Goal: Transaction & Acquisition: Subscribe to service/newsletter

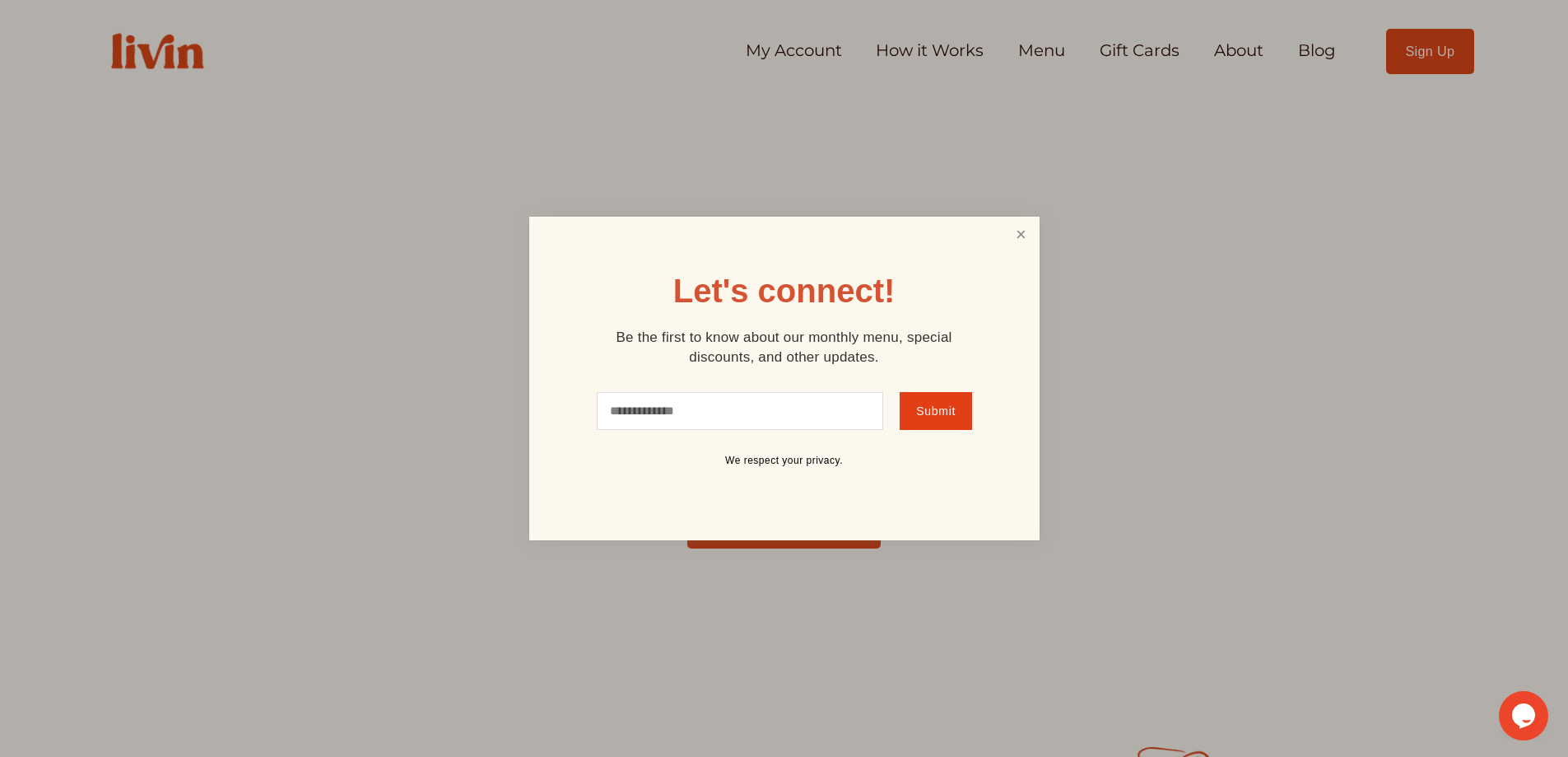
click at [1028, 223] on link "Close" at bounding box center [1020, 235] width 32 height 31
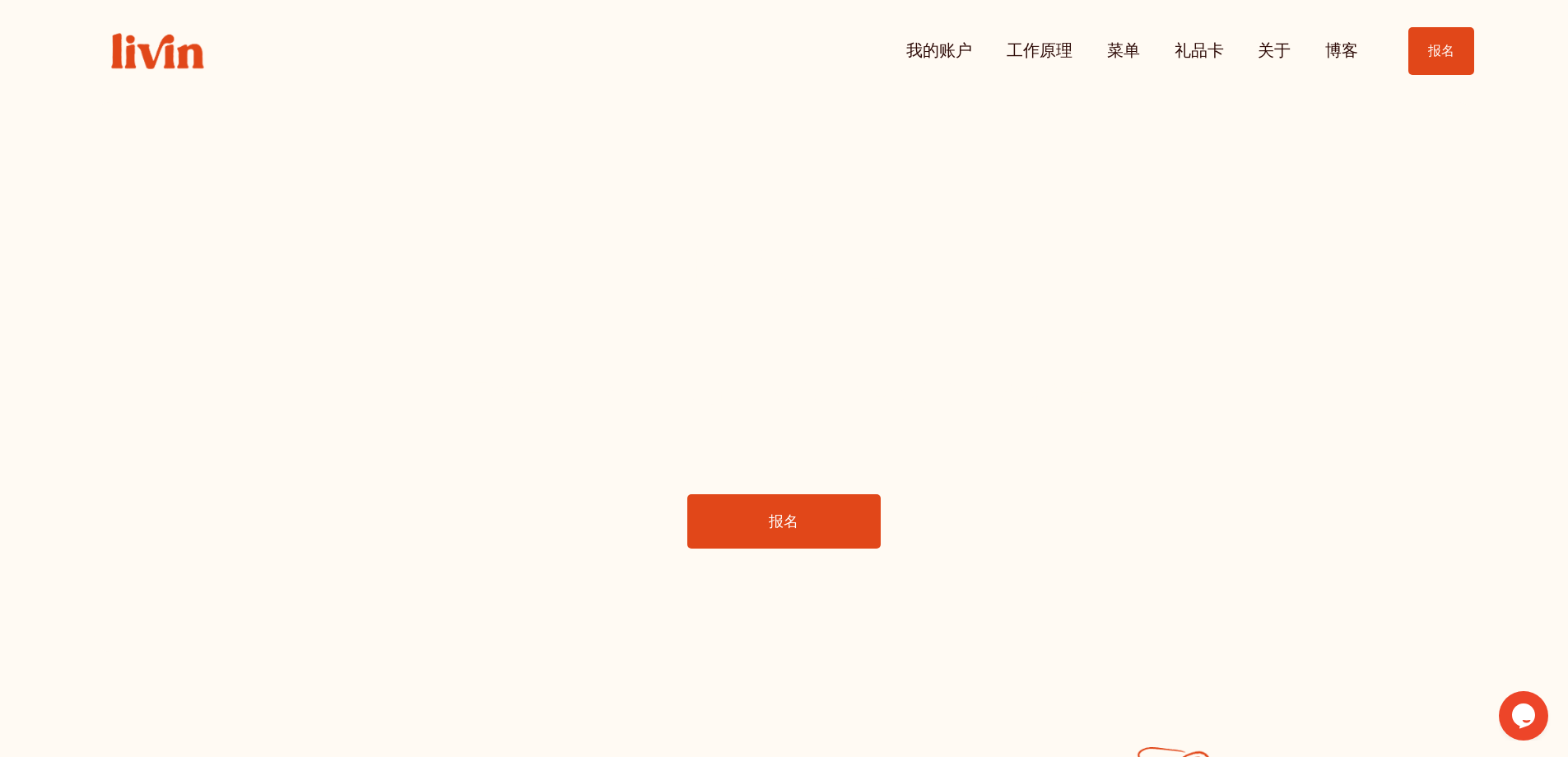
click at [583, 53] on div "我的账户 工作原理 菜单 礼品卡 关于 博客" at bounding box center [815, 51] width 1087 height 33
click at [1196, 53] on font "礼品卡" at bounding box center [1200, 51] width 50 height 20
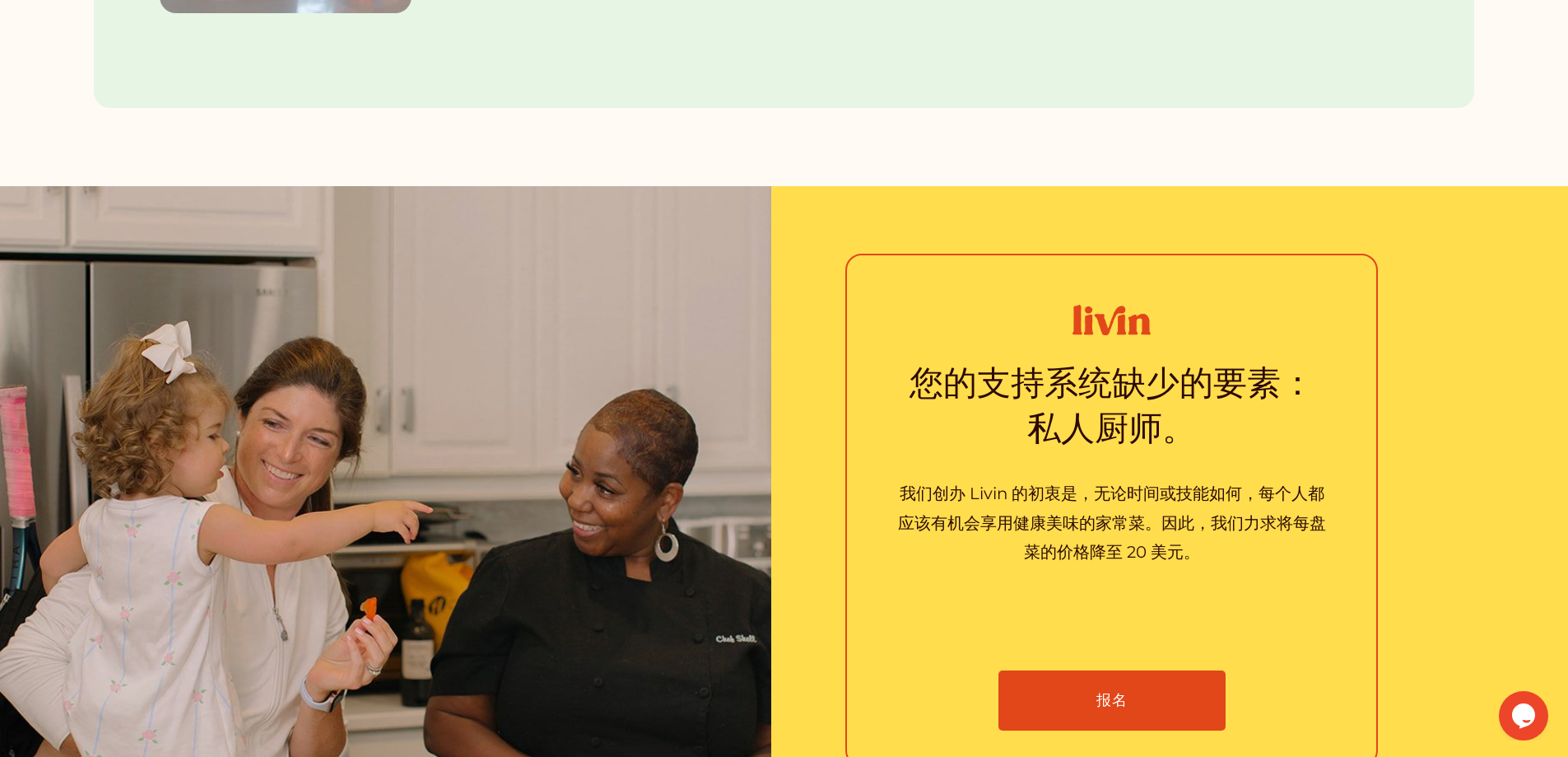
scroll to position [2965, 0]
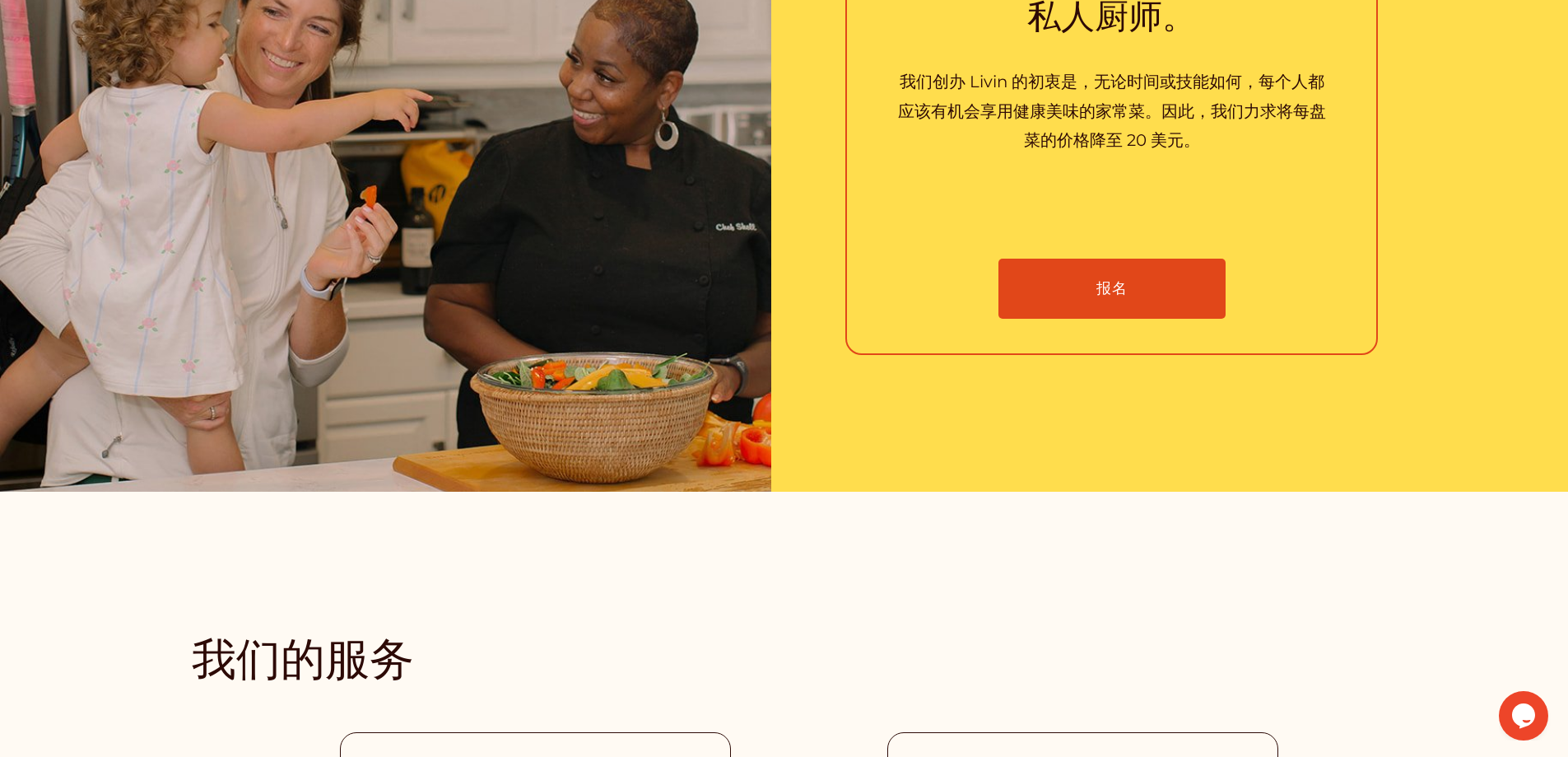
click at [1166, 309] on link "报名" at bounding box center [1112, 289] width 226 height 60
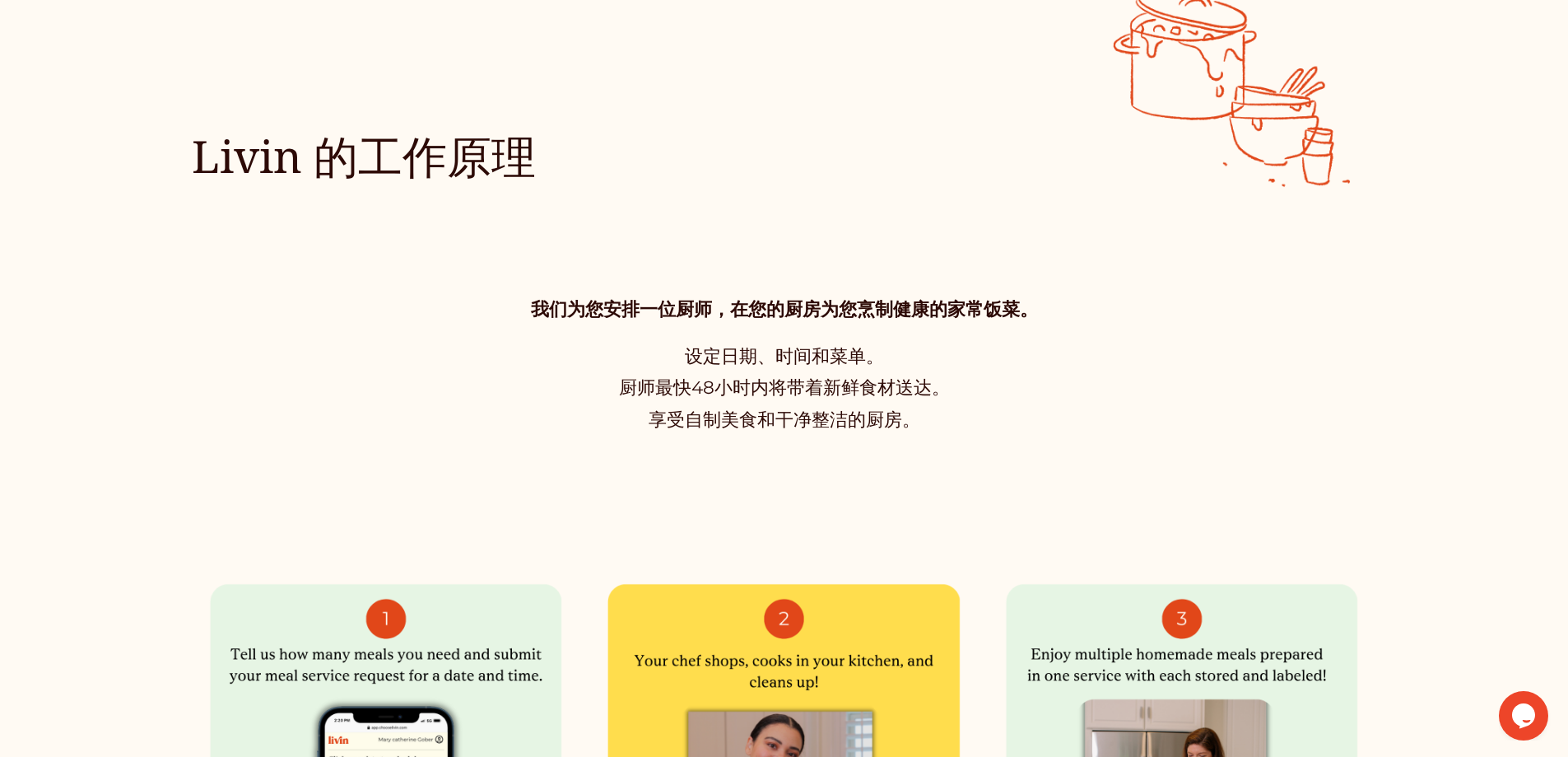
scroll to position [0, 0]
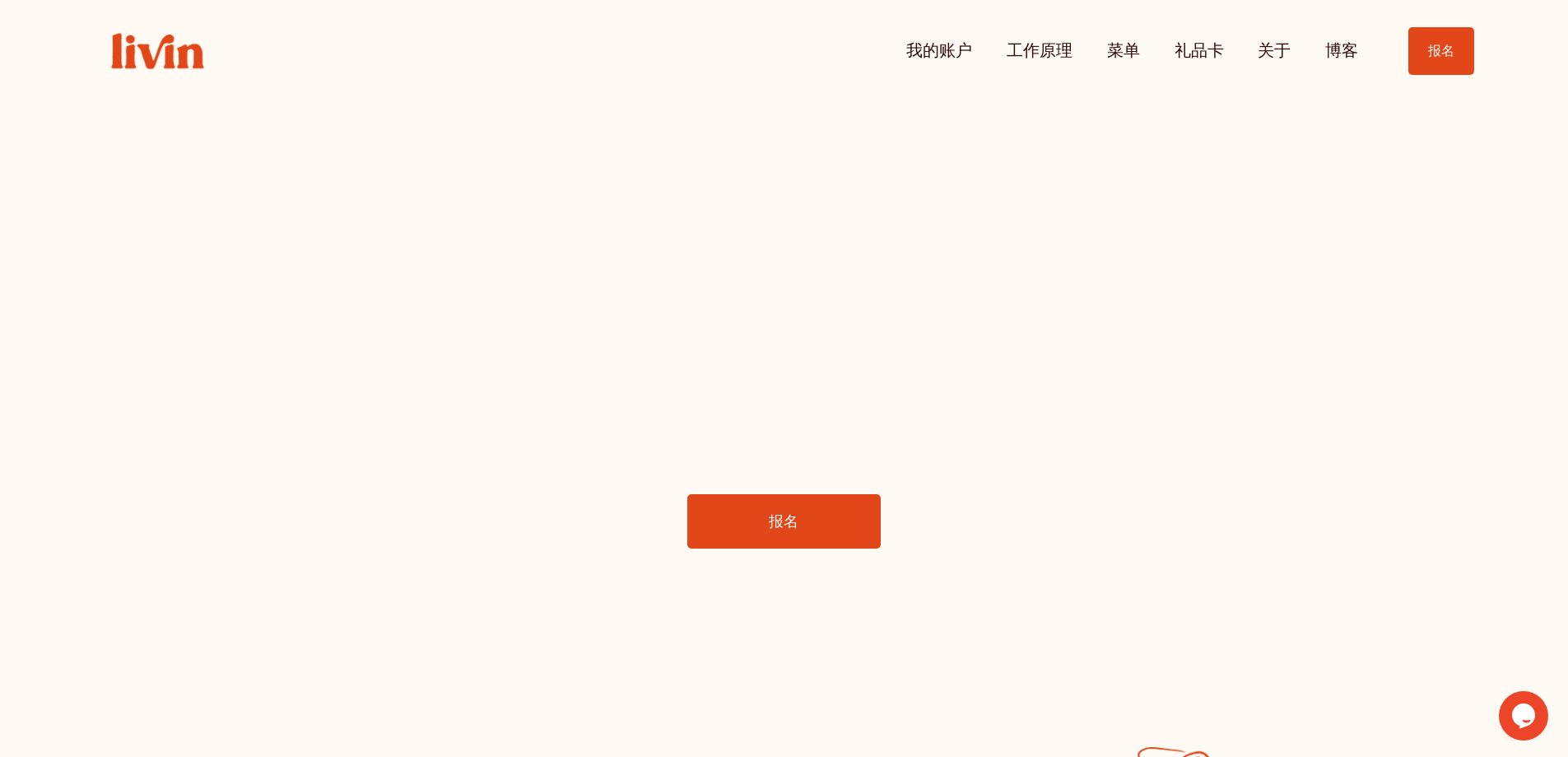
click at [933, 57] on font "我的账户" at bounding box center [939, 51] width 66 height 20
click at [1418, 36] on link "报名" at bounding box center [1441, 51] width 65 height 48
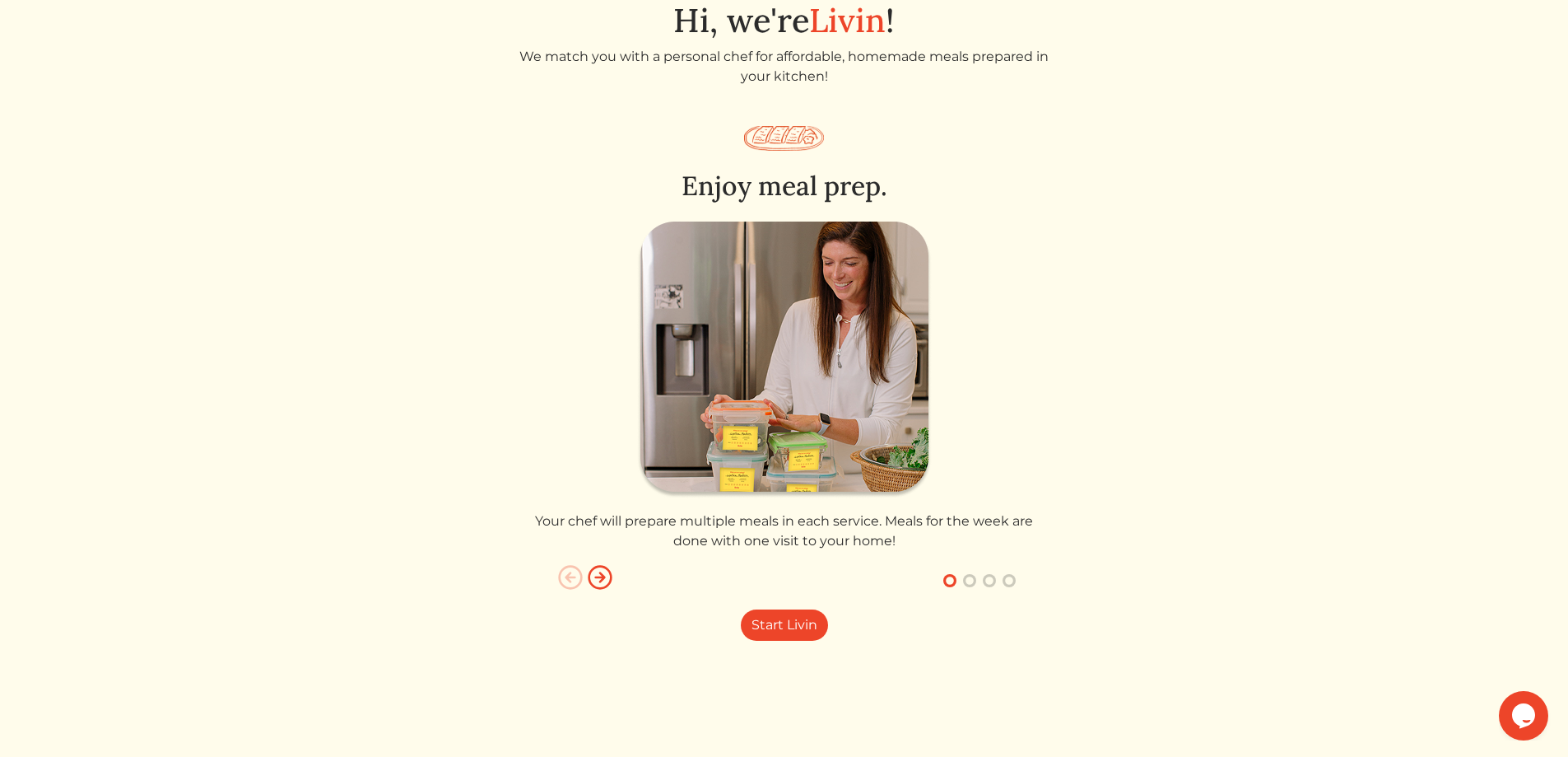
scroll to position [88, 0]
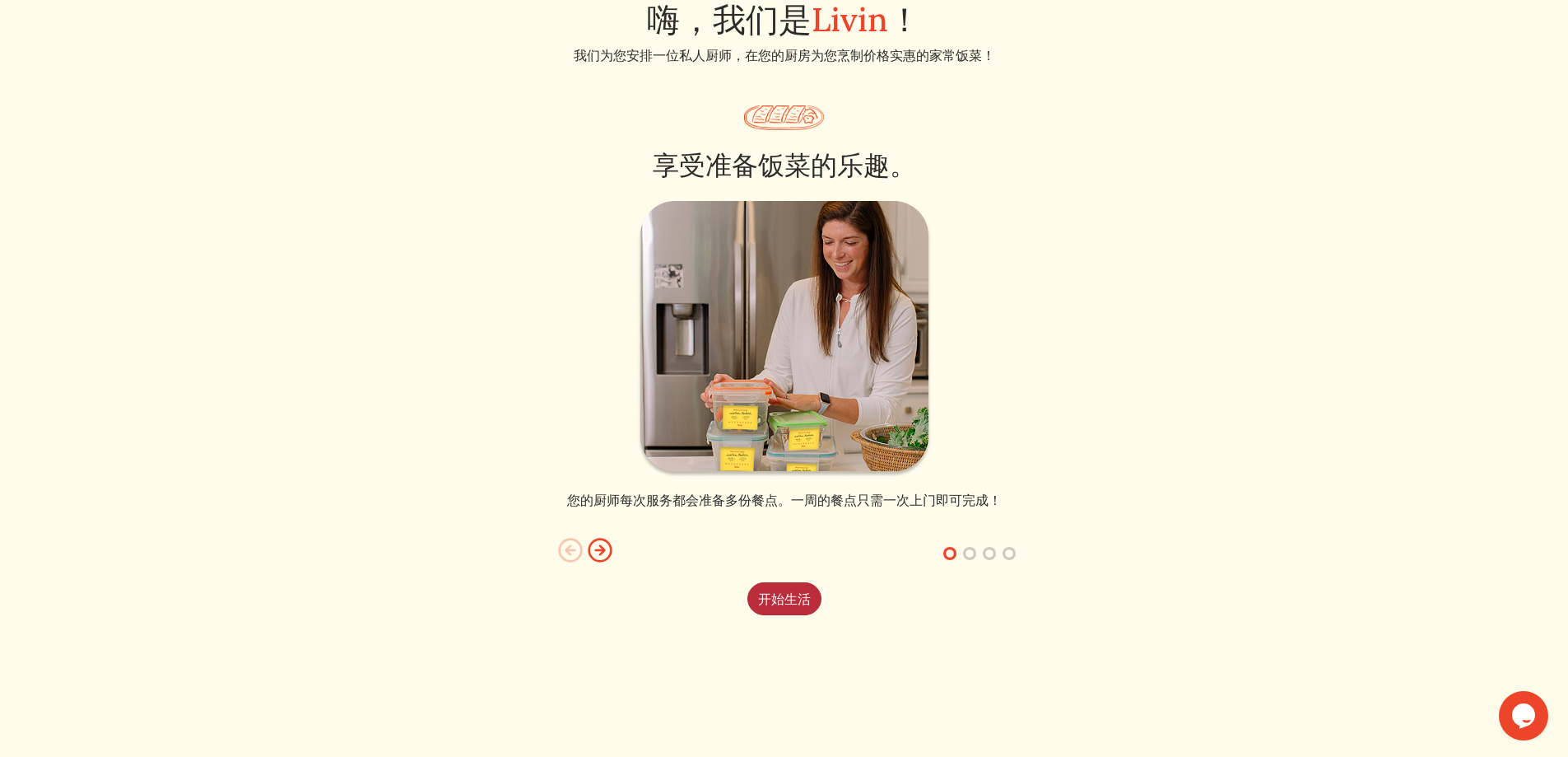
click at [789, 597] on font "开始生活" at bounding box center [785, 599] width 53 height 15
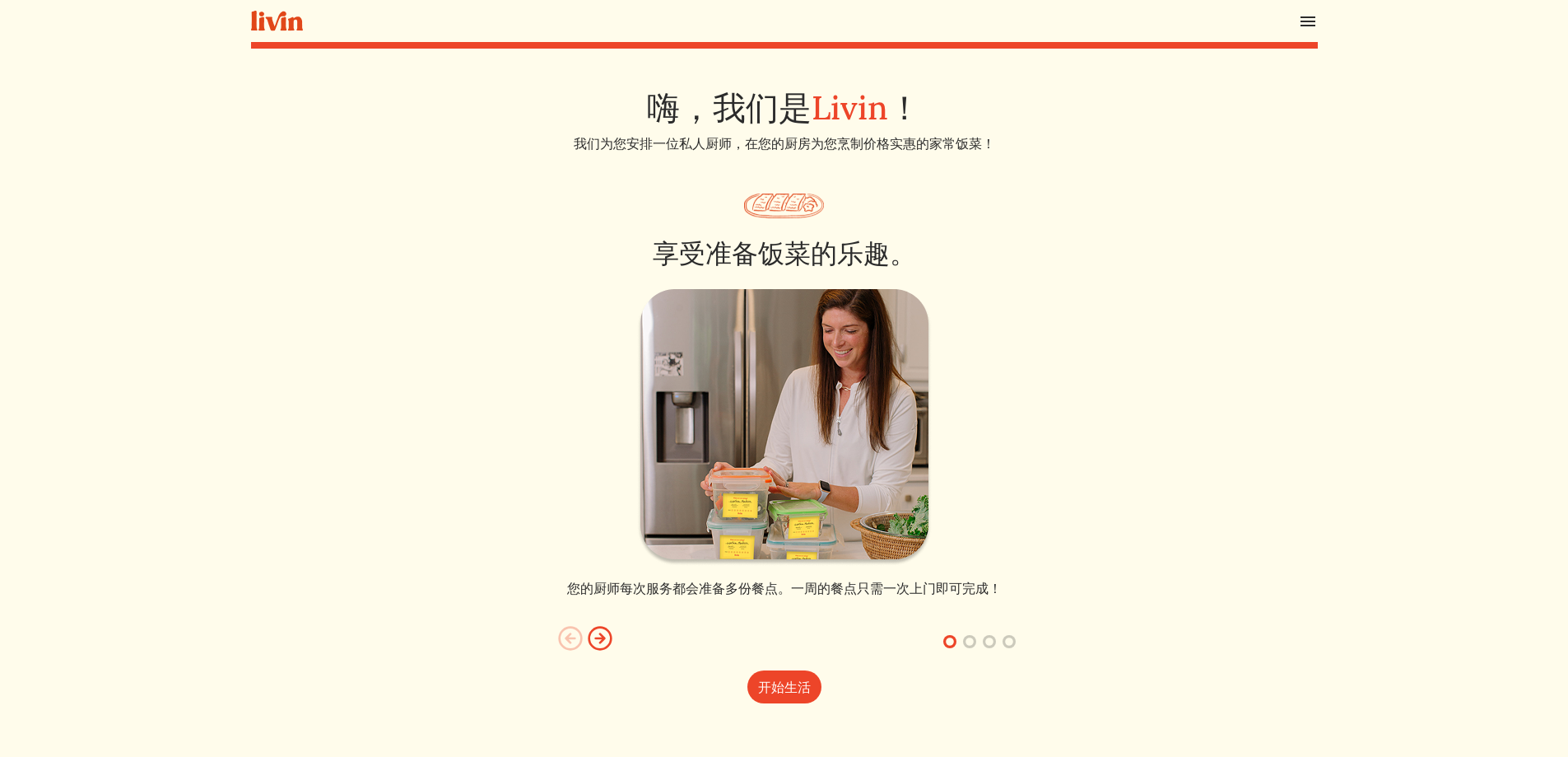
scroll to position [88, 0]
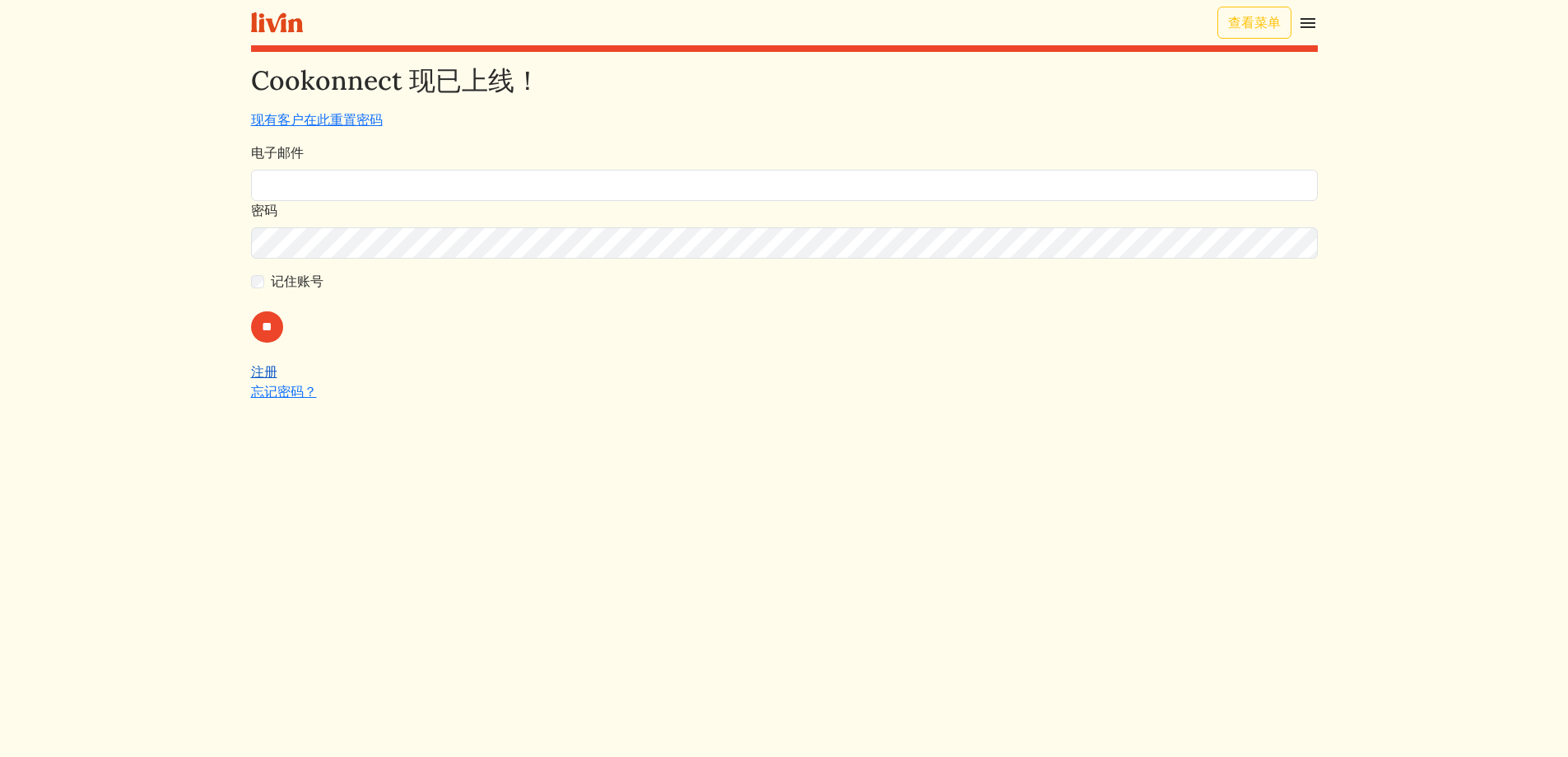
click at [274, 372] on font "注册" at bounding box center [263, 371] width 26 height 15
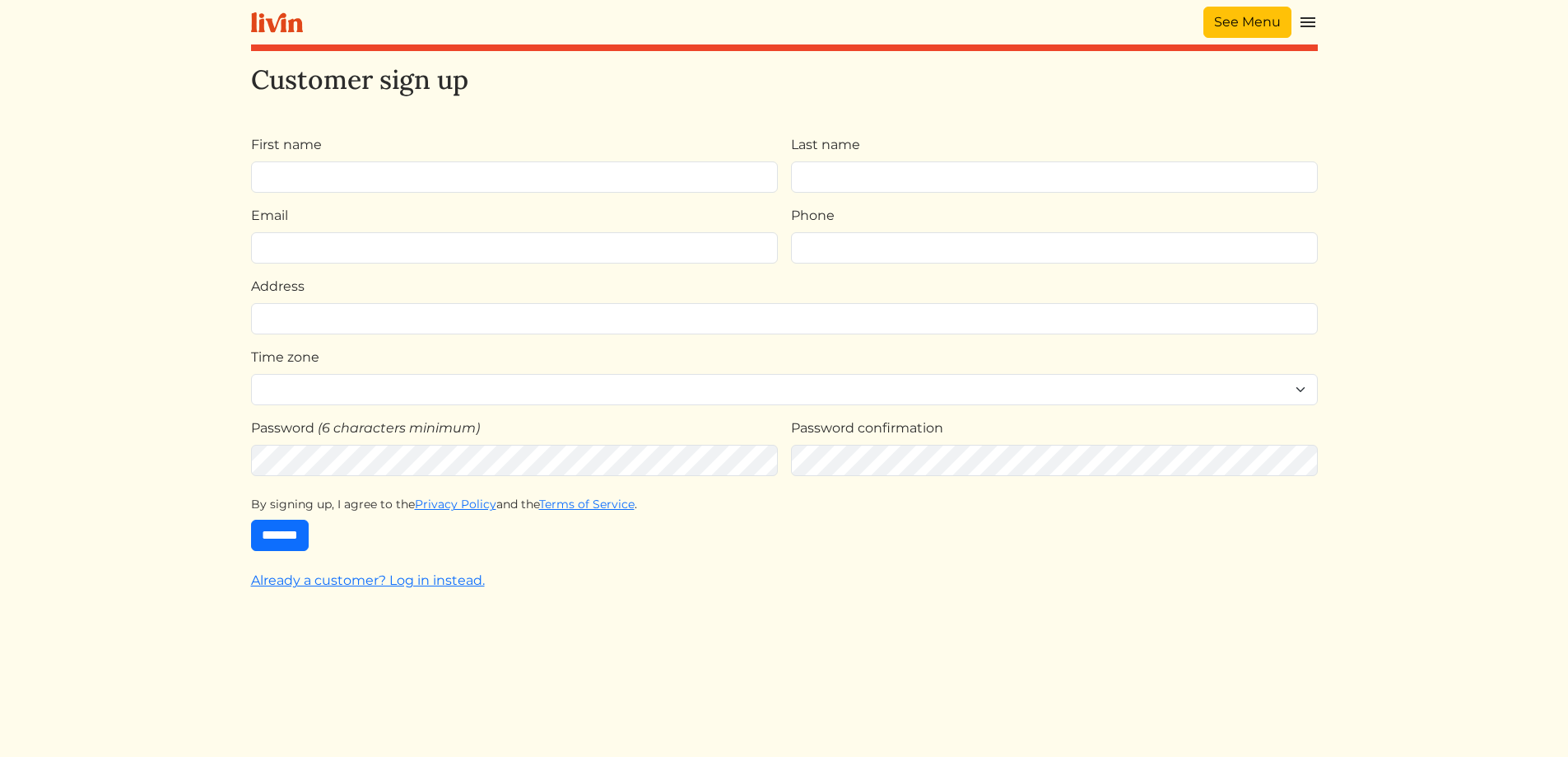
click at [1257, 29] on link "See Menu" at bounding box center [1248, 22] width 88 height 32
